Goal: Transaction & Acquisition: Purchase product/service

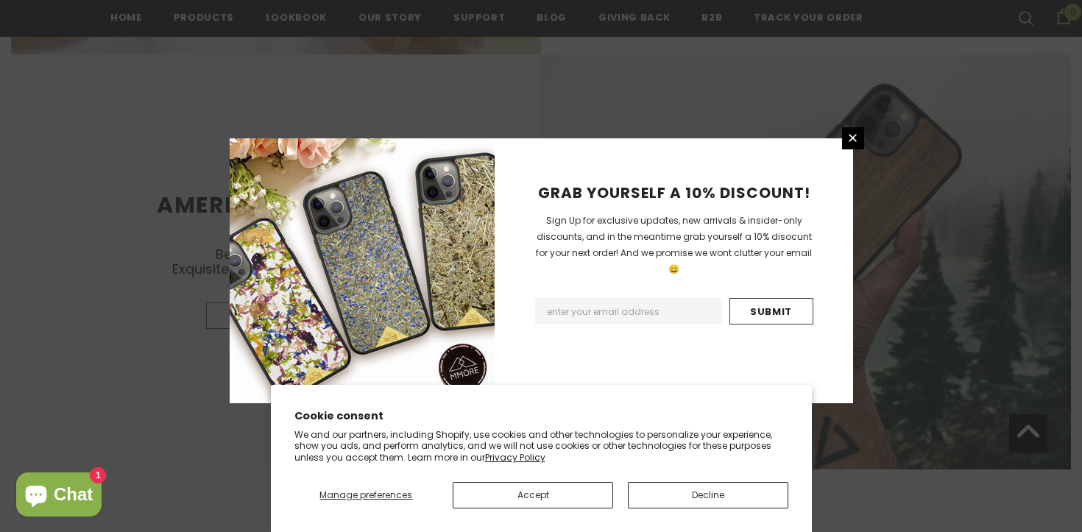
scroll to position [1893, 0]
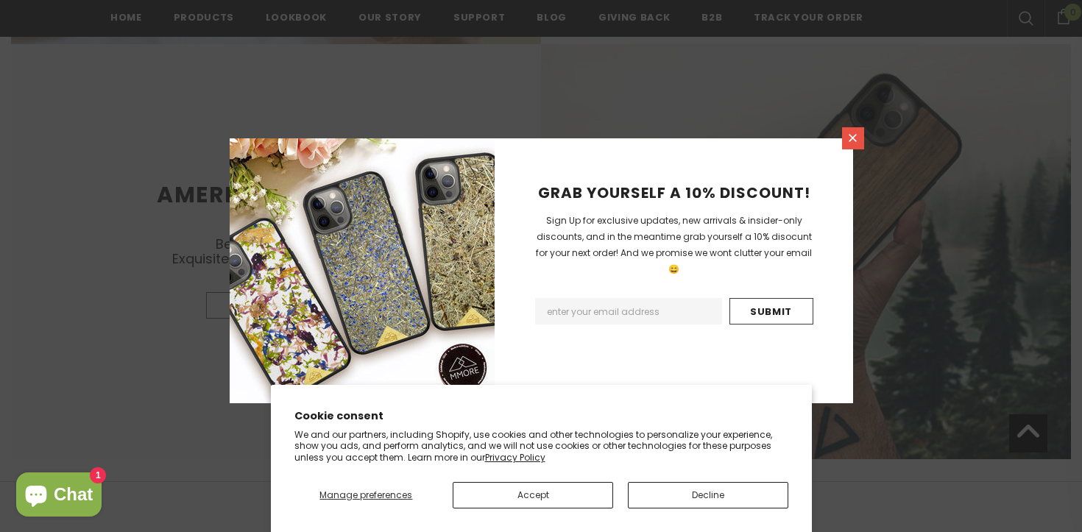
click at [856, 141] on icon at bounding box center [853, 138] width 13 height 13
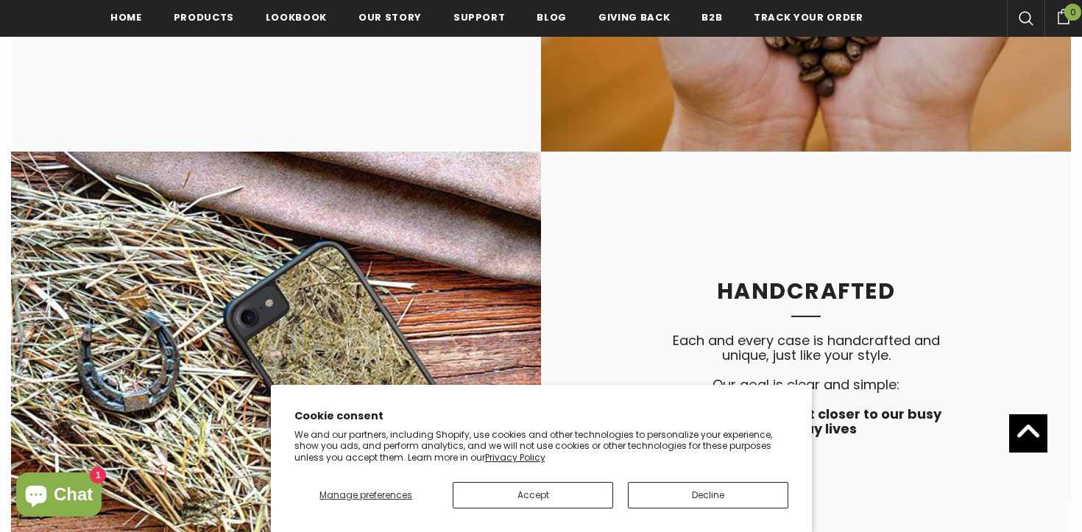
scroll to position [3084, 0]
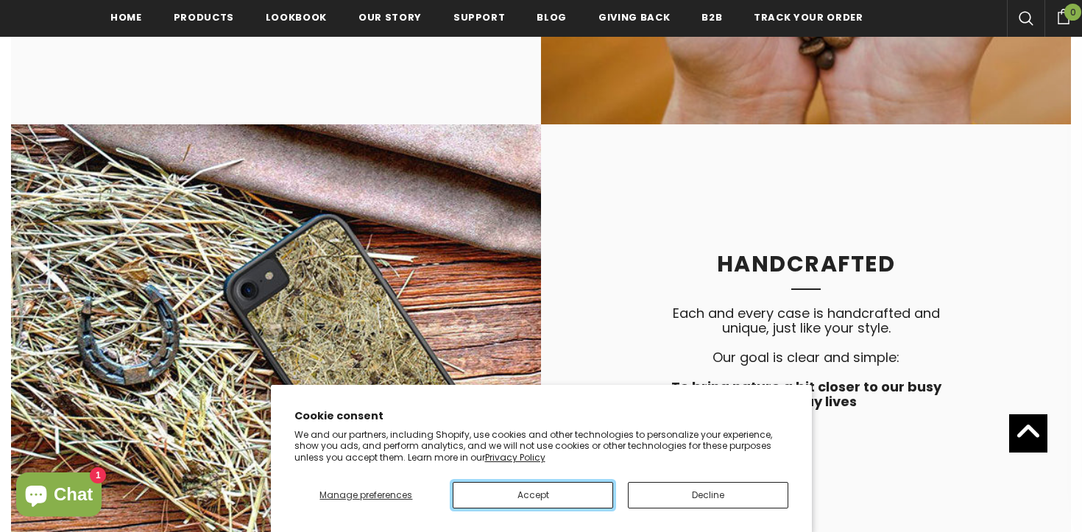
click at [551, 498] on button "Accept" at bounding box center [533, 495] width 160 height 27
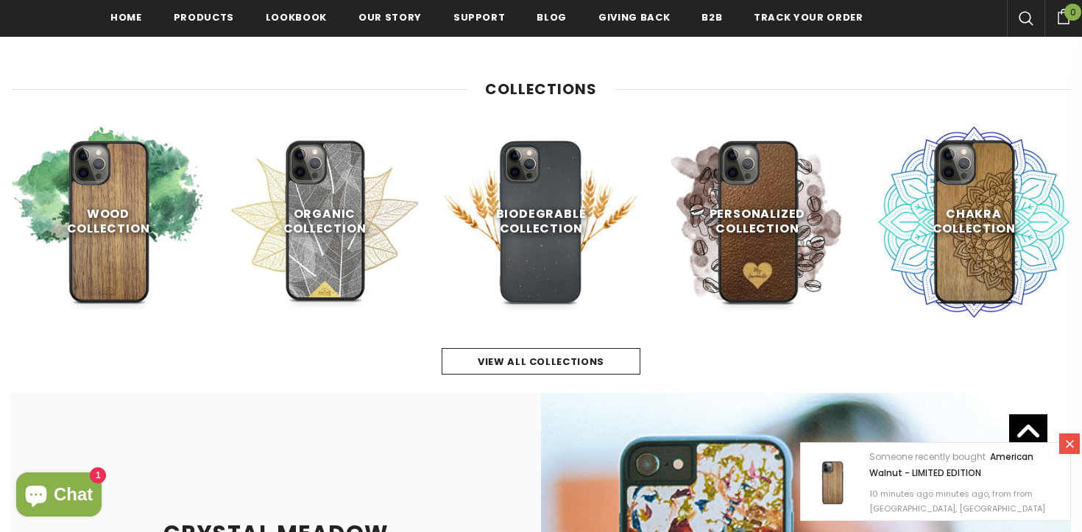
scroll to position [666, 0]
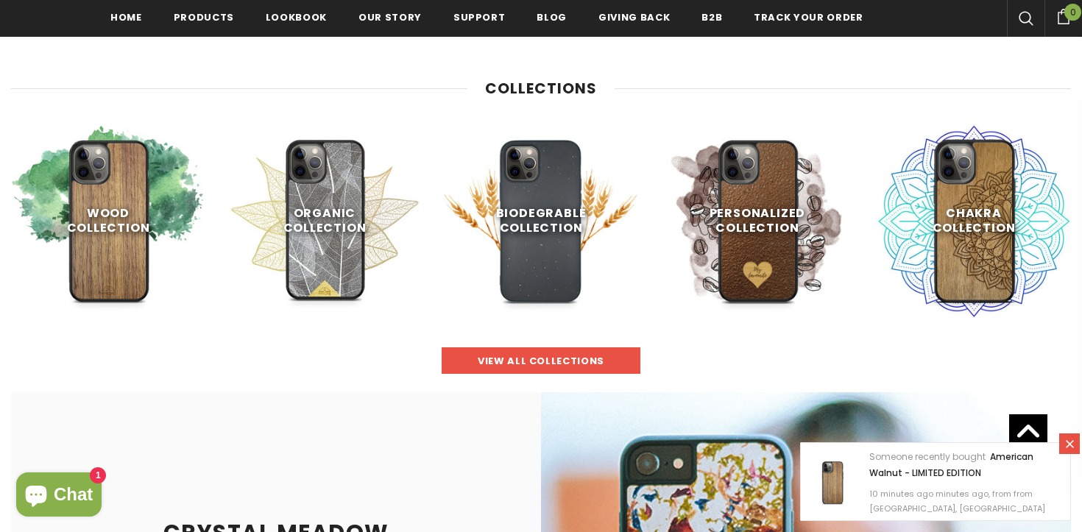
click at [552, 361] on span "view all collections" at bounding box center [541, 361] width 127 height 14
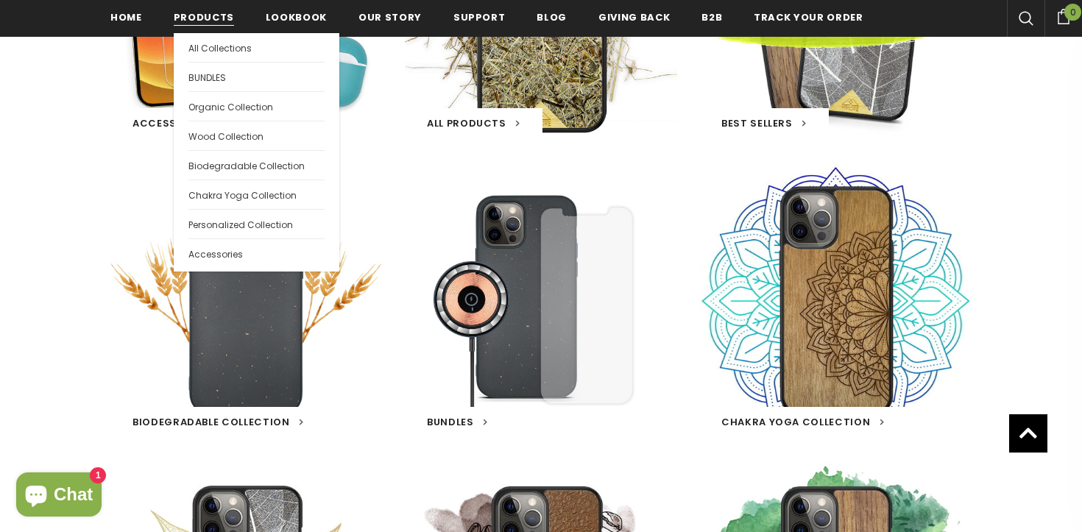
scroll to position [324, 0]
